Goal: Task Accomplishment & Management: Use online tool/utility

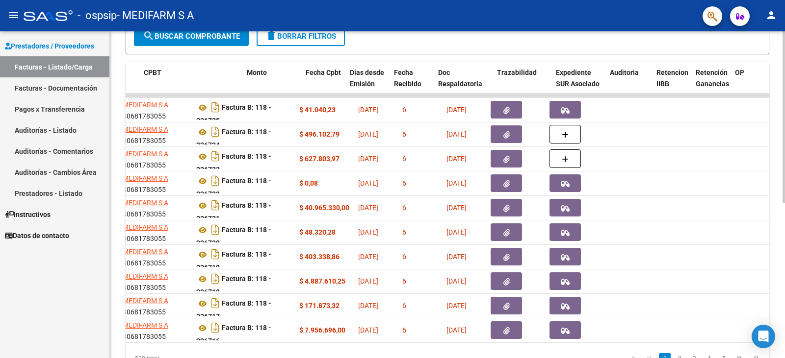
scroll to position [0, 331]
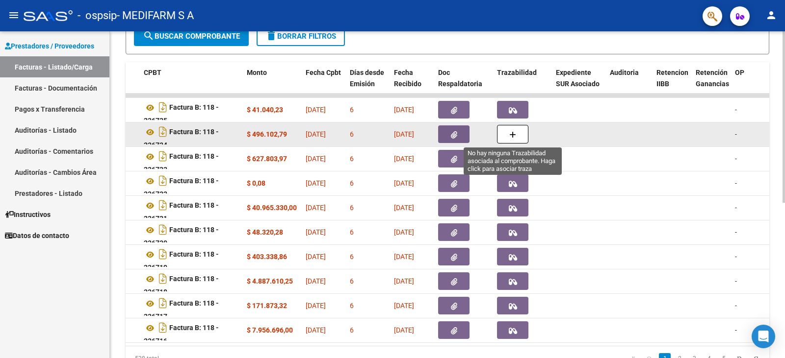
click at [511, 135] on icon "button" at bounding box center [512, 134] width 7 height 7
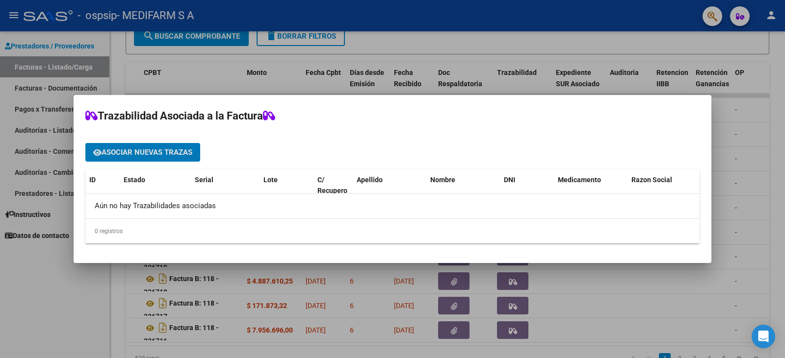
click at [156, 150] on span "Asociar nuevas trazas" at bounding box center [147, 153] width 91 height 9
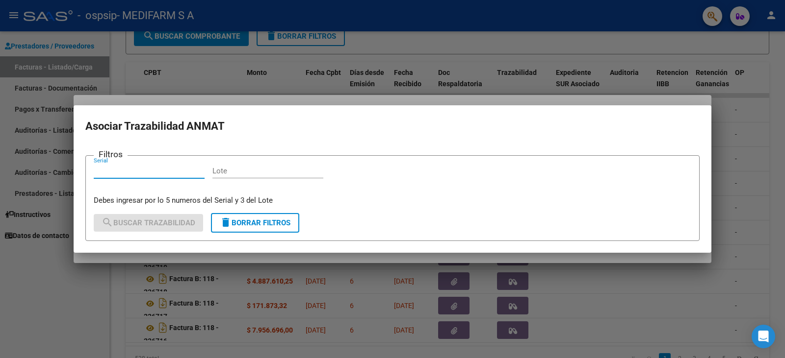
click at [233, 169] on input "Lote" at bounding box center [267, 171] width 111 height 9
paste input "43949"
type input "43949"
click at [193, 172] on input "Serial" at bounding box center [149, 171] width 111 height 9
paste input "63R49680"
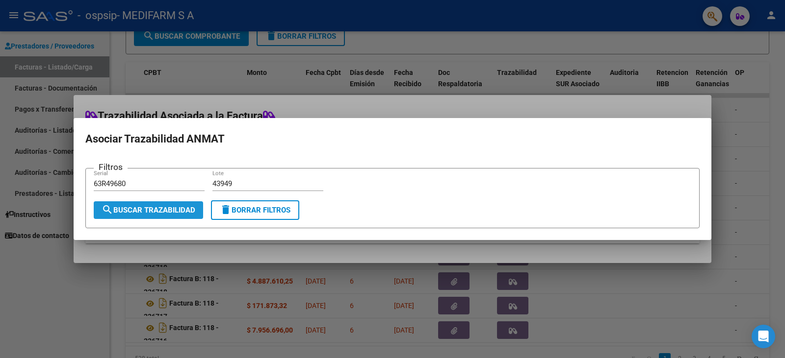
click at [167, 210] on span "search Buscar Trazabilidad" at bounding box center [149, 210] width 94 height 9
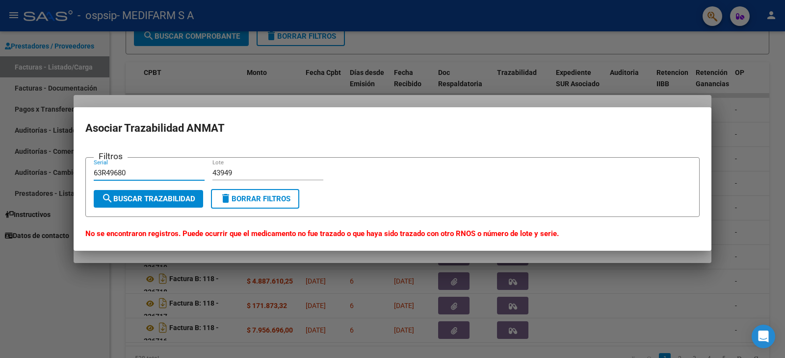
drag, startPoint x: 106, startPoint y: 173, endPoint x: 81, endPoint y: 175, distance: 24.6
click at [81, 175] on mat-dialog-content "Filtros 63R49680 Serial 43949 Lote search Buscar Trazabilidad delete Borrar Fil…" at bounding box center [393, 194] width 638 height 92
type input "49680"
click at [113, 196] on span "search Buscar Trazabilidad" at bounding box center [149, 199] width 94 height 9
drag, startPoint x: 119, startPoint y: 176, endPoint x: 88, endPoint y: 181, distance: 31.0
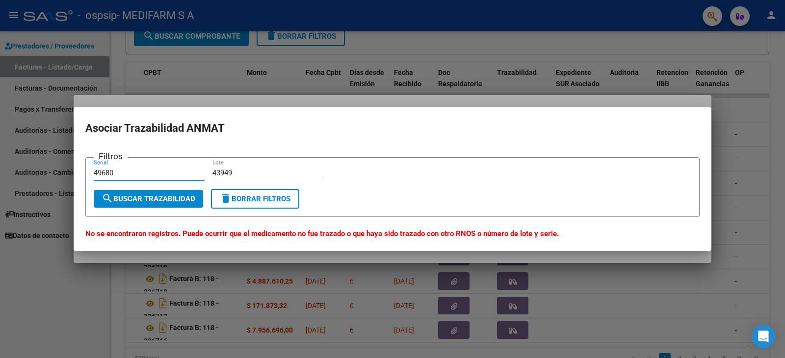
click at [88, 181] on form "Filtros 49680 Serial 43949 Lote search Buscar Trazabilidad delete Borrar Filtros" at bounding box center [392, 187] width 614 height 60
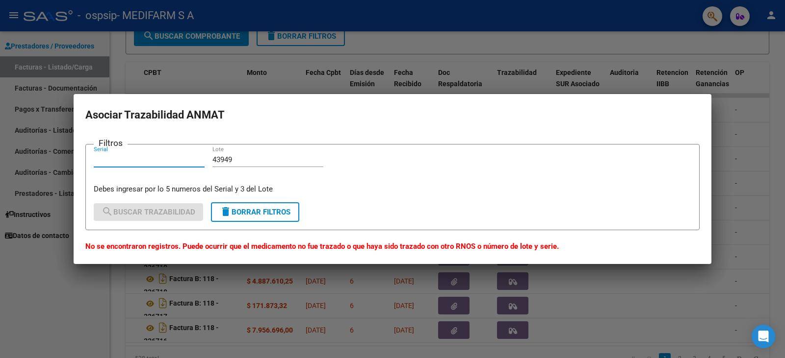
paste input "63R49680"
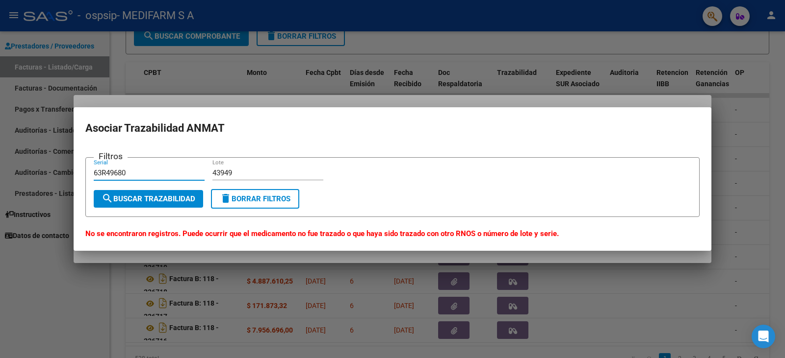
drag, startPoint x: 106, startPoint y: 174, endPoint x: 63, endPoint y: 174, distance: 43.2
click at [63, 174] on div "Trazabilidad Asociada a la Factura Asociar nuevas trazas ID Estado Serial Lote …" at bounding box center [392, 179] width 785 height 358
type input "49680"
click at [133, 196] on span "search Buscar Trazabilidad" at bounding box center [149, 199] width 94 height 9
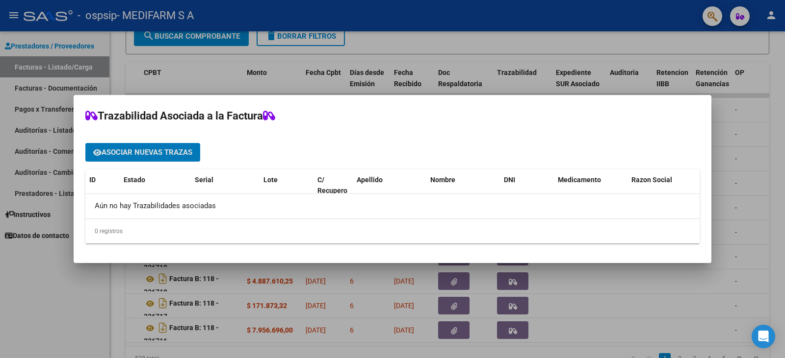
click at [148, 150] on span "Asociar nuevas trazas" at bounding box center [147, 153] width 91 height 9
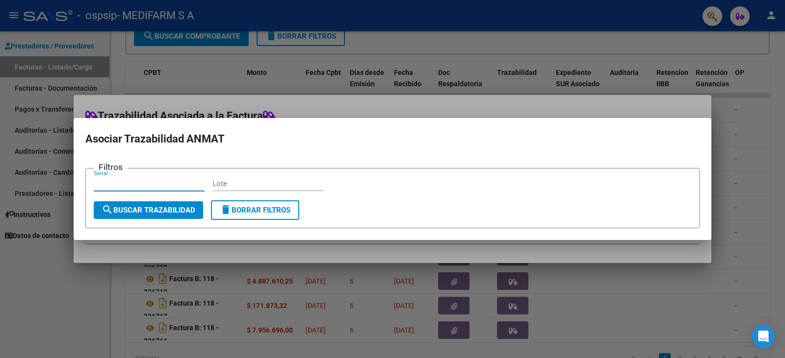
click at [247, 187] on input "Lote" at bounding box center [267, 183] width 111 height 9
click at [269, 183] on input "Lote" at bounding box center [267, 183] width 111 height 9
paste input "015048"
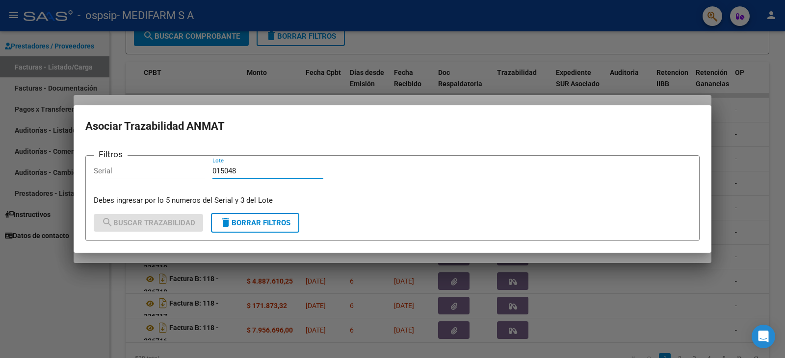
type input "015048"
click at [155, 173] on input "Serial" at bounding box center [149, 171] width 111 height 9
paste input "63R39399"
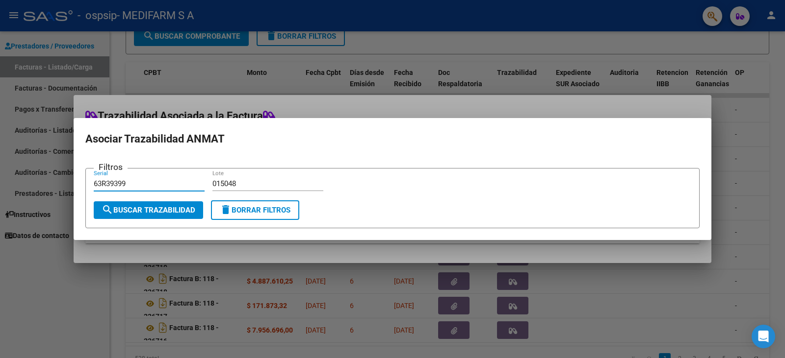
type input "63R39399"
click at [125, 207] on span "search Buscar Trazabilidad" at bounding box center [149, 210] width 94 height 9
